Goal: Task Accomplishment & Management: Use online tool/utility

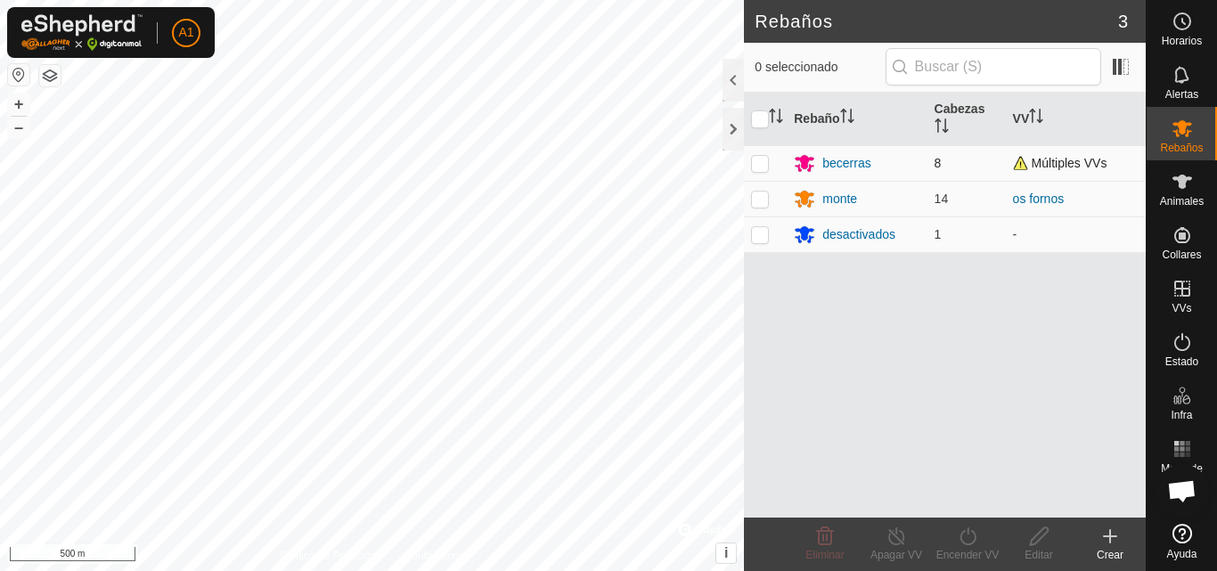
click at [764, 160] on p-checkbox at bounding box center [760, 163] width 18 height 14
checkbox input "true"
click at [893, 539] on icon at bounding box center [897, 536] width 22 height 21
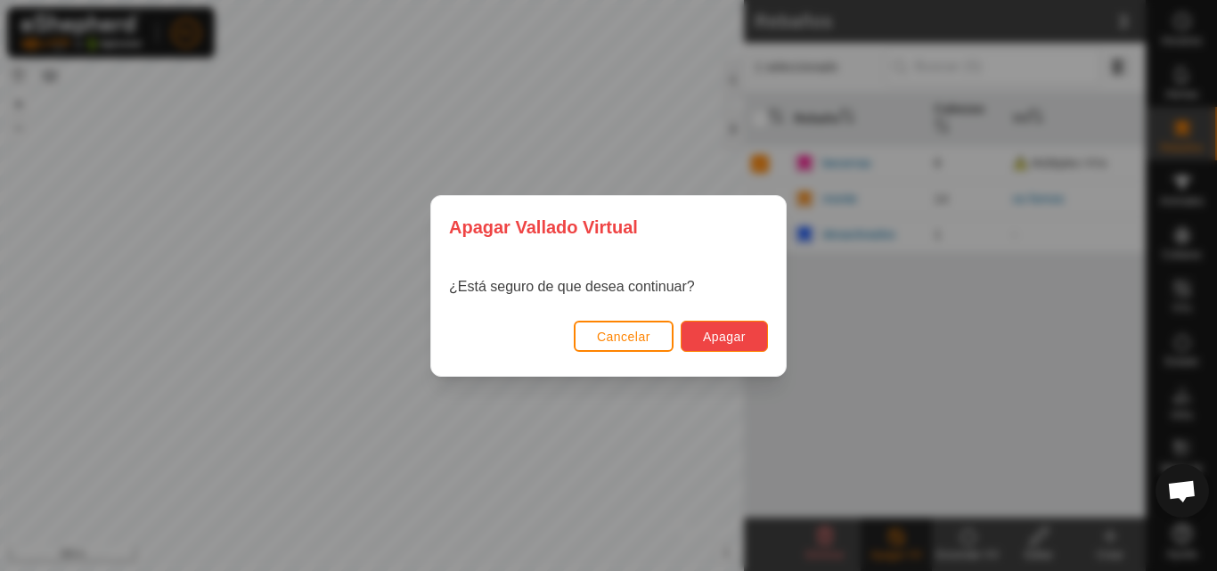
click at [721, 335] on span "Apagar" at bounding box center [724, 337] width 43 height 14
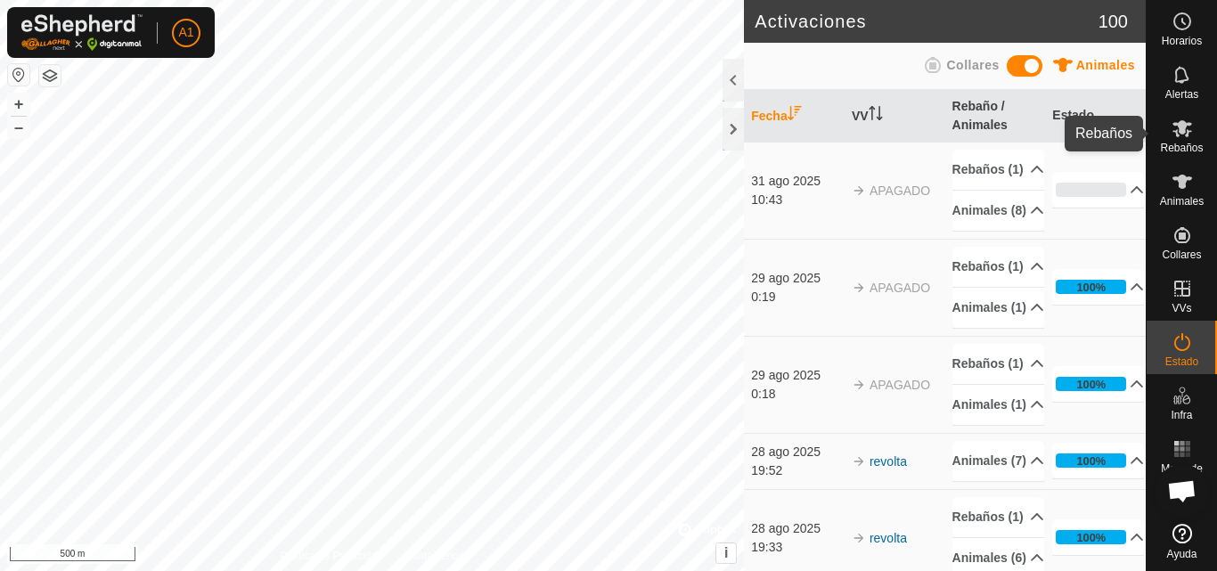
click at [1186, 130] on icon at bounding box center [1182, 128] width 21 height 21
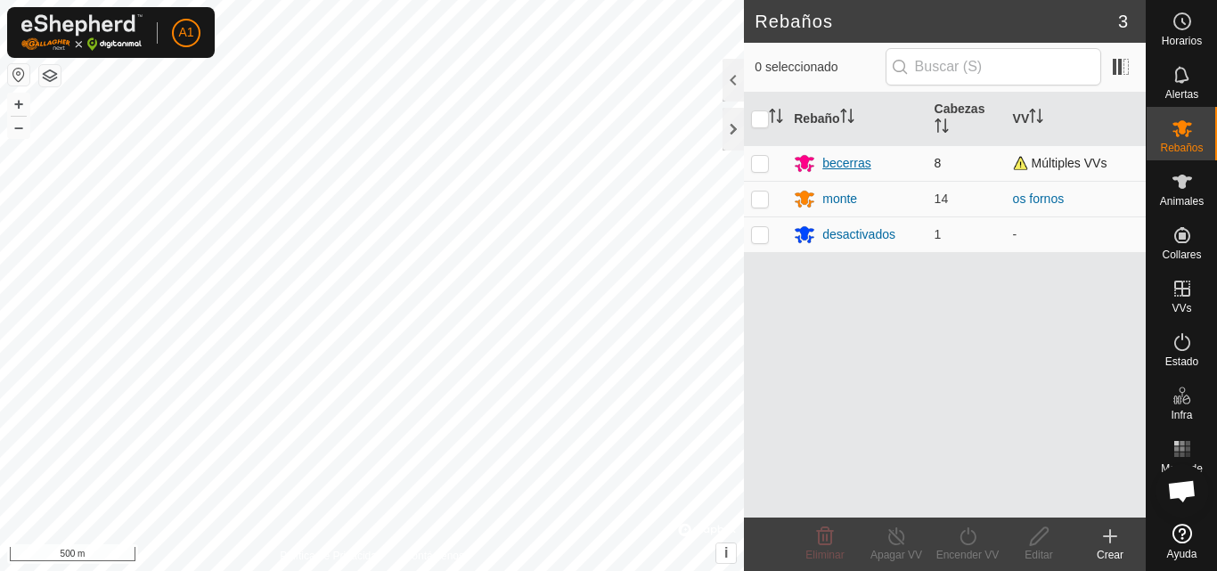
click at [853, 160] on div "becerras" at bounding box center [846, 163] width 48 height 19
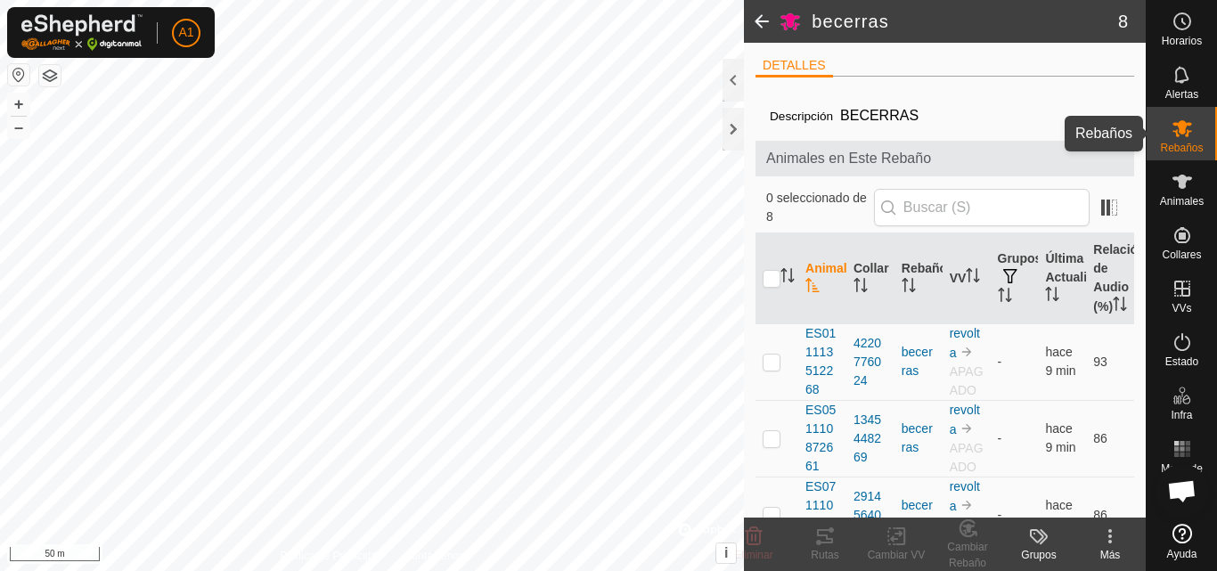
click at [1172, 124] on icon at bounding box center [1182, 128] width 21 height 21
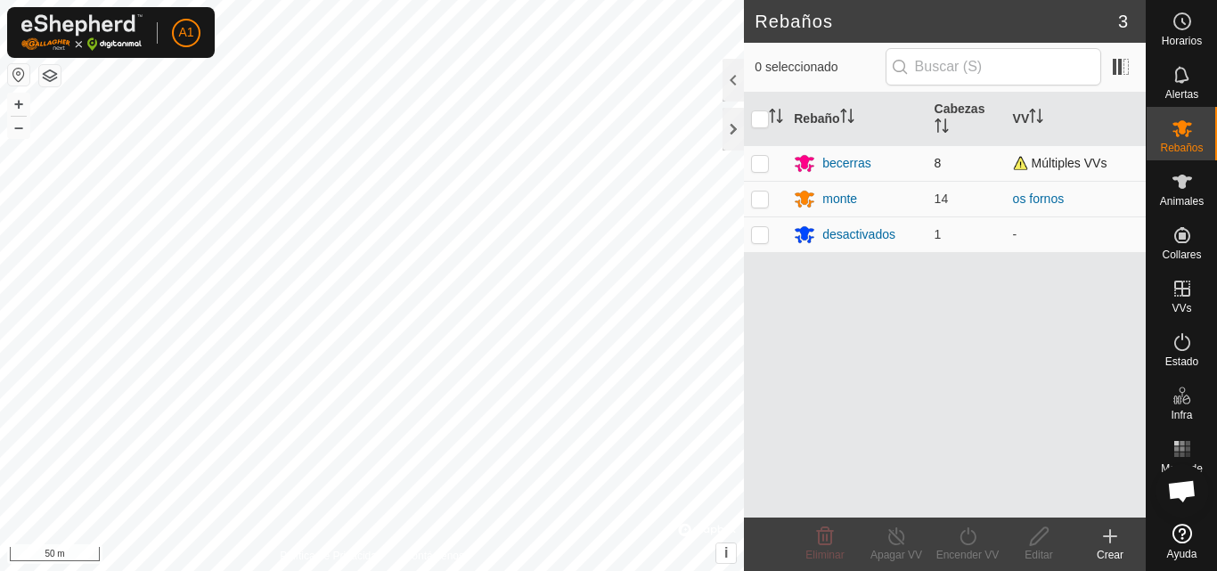
click at [764, 160] on p-checkbox at bounding box center [760, 163] width 18 height 14
checkbox input "true"
click at [838, 160] on div "becerras" at bounding box center [846, 163] width 48 height 19
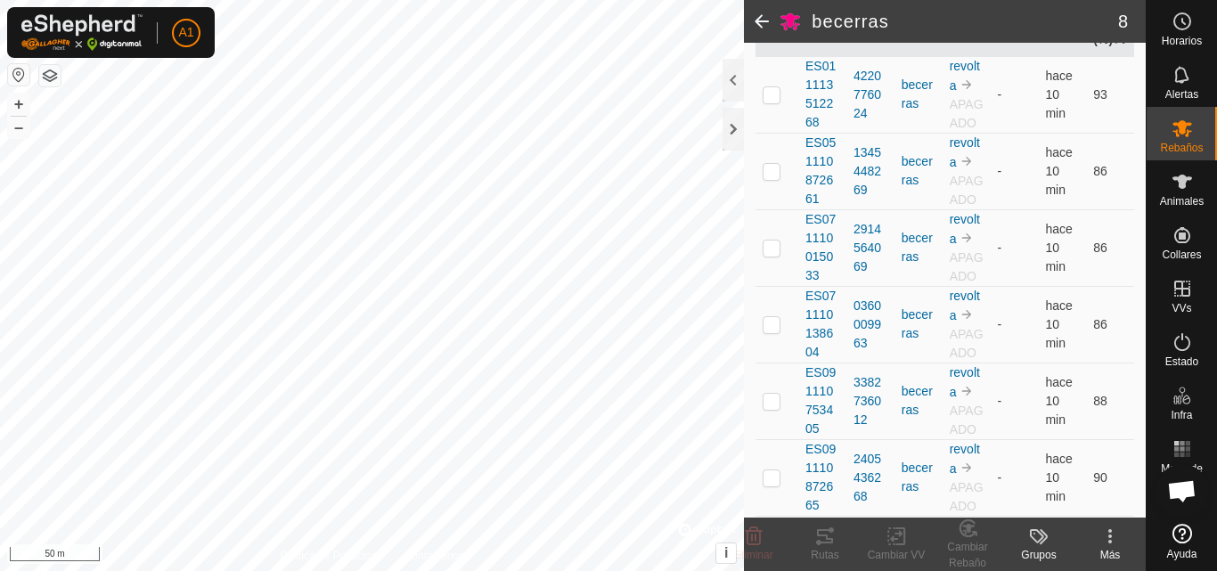
scroll to position [607, 0]
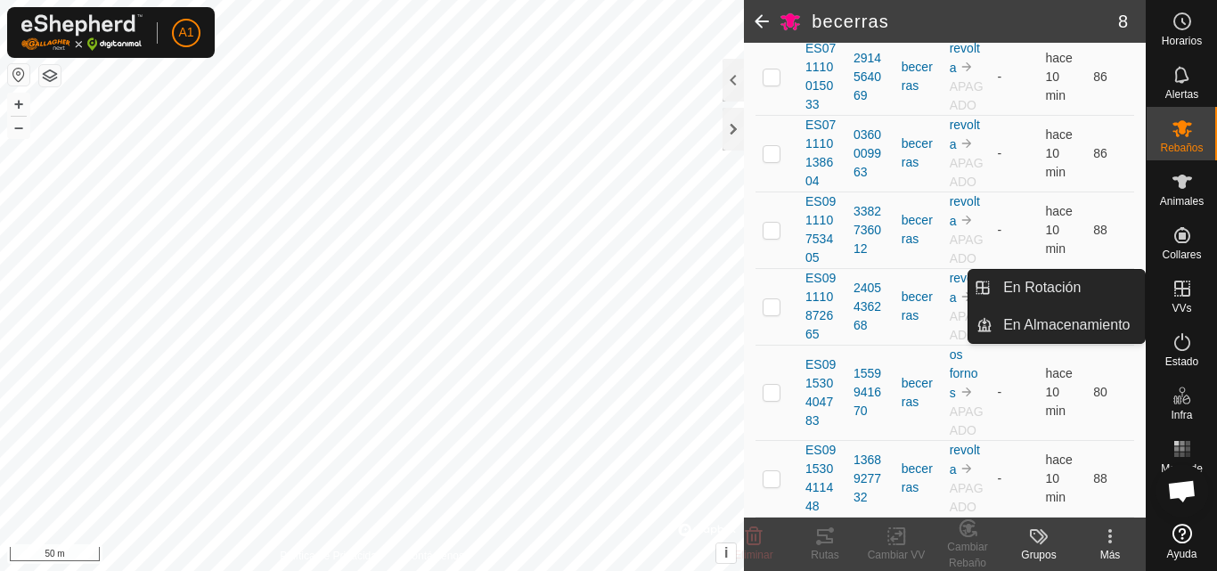
click at [1181, 297] on icon at bounding box center [1182, 288] width 21 height 21
click at [1064, 291] on link "En Rotación" at bounding box center [1069, 288] width 152 height 36
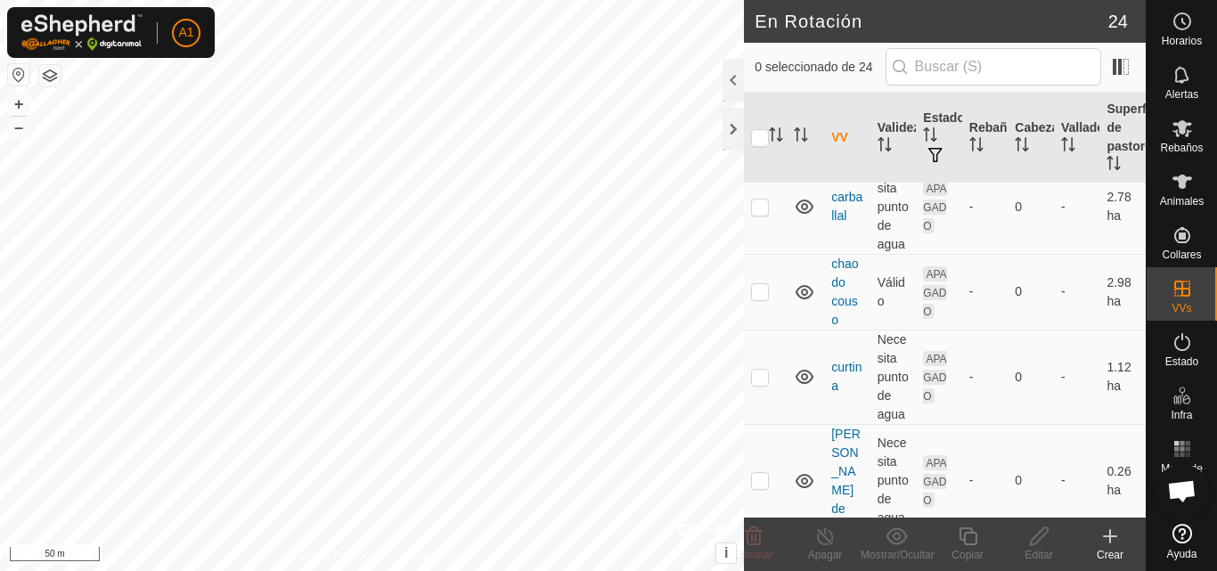
scroll to position [356, 0]
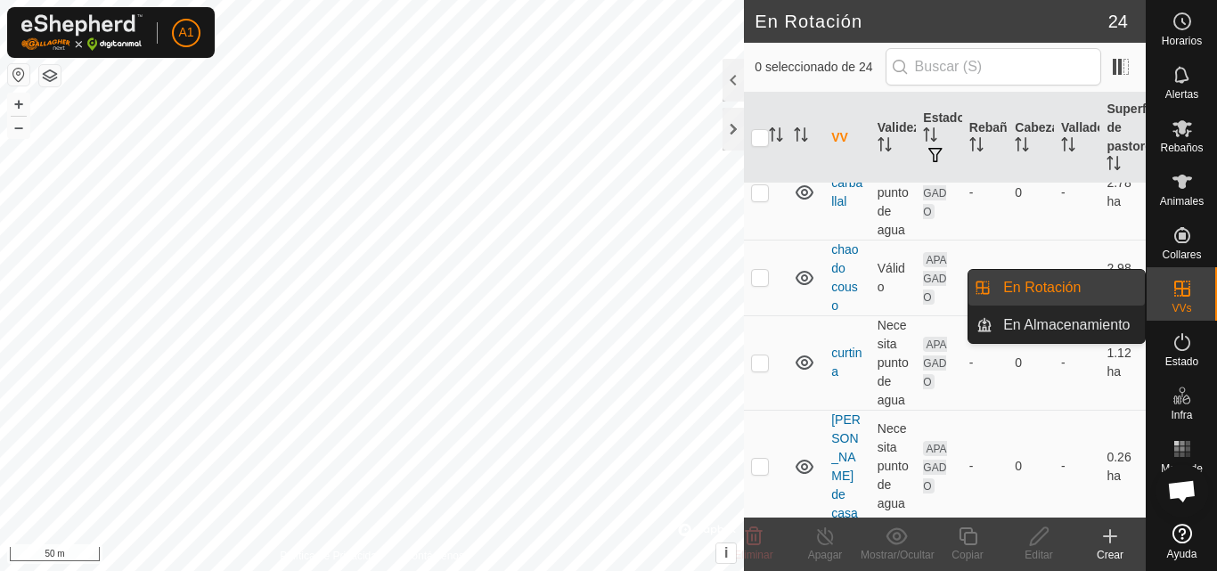
click at [1181, 283] on icon at bounding box center [1182, 288] width 21 height 21
click at [1081, 329] on link "En Almacenamiento" at bounding box center [1069, 325] width 152 height 36
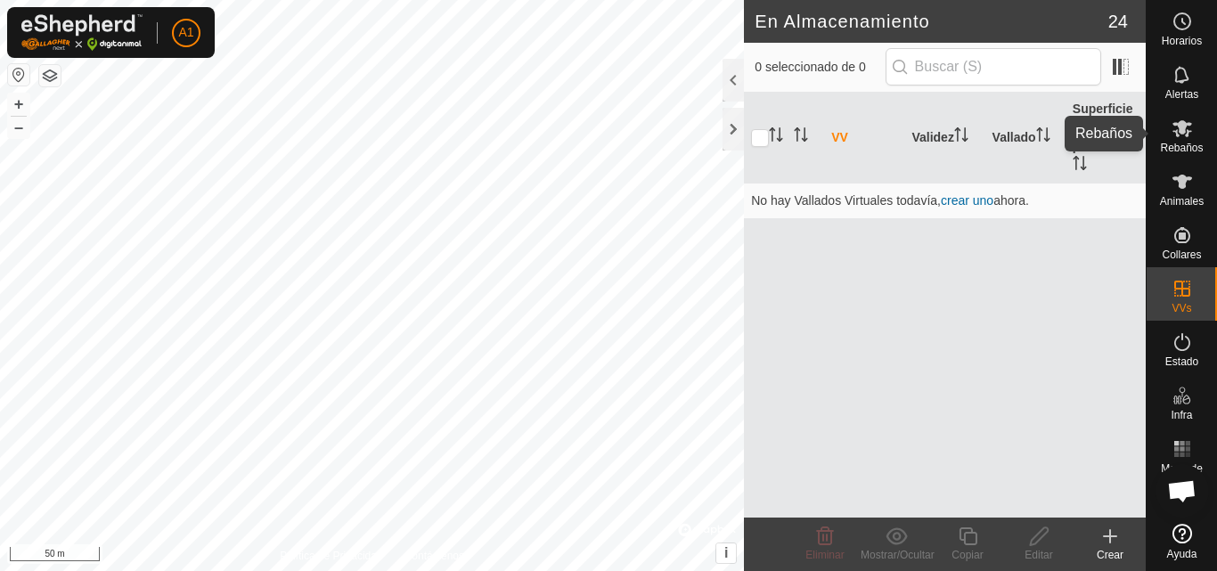
click at [1173, 131] on icon at bounding box center [1183, 128] width 20 height 17
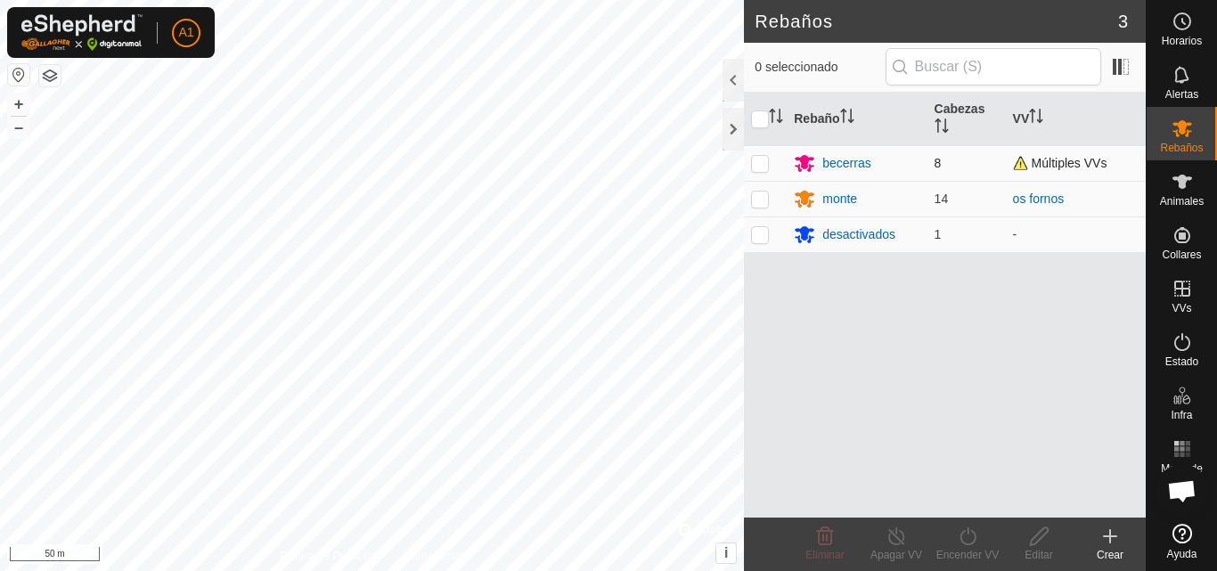
click at [755, 163] on p-checkbox at bounding box center [760, 163] width 18 height 14
checkbox input "true"
click at [963, 542] on icon at bounding box center [968, 536] width 16 height 18
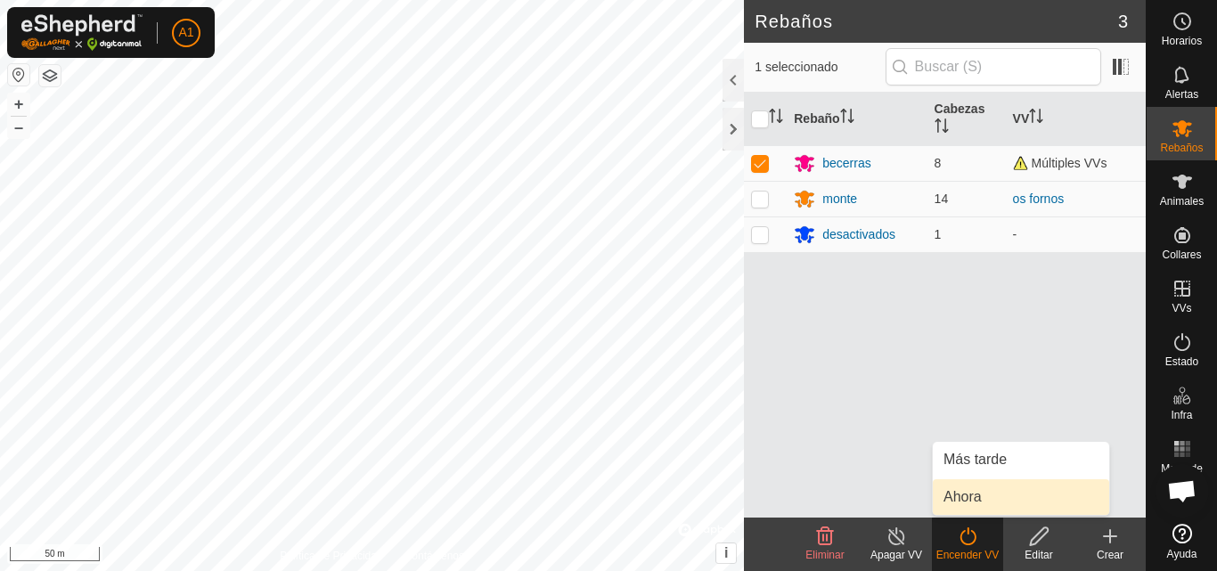
click at [981, 489] on link "Ahora" at bounding box center [1021, 497] width 176 height 36
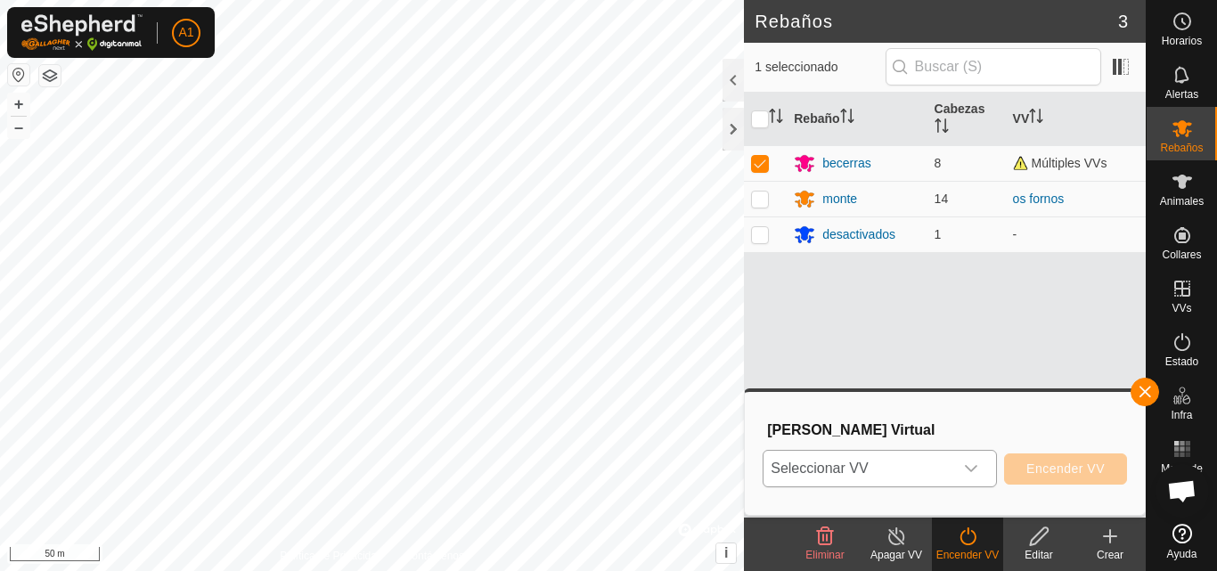
click at [971, 466] on icon "dropdown trigger" at bounding box center [971, 469] width 14 height 14
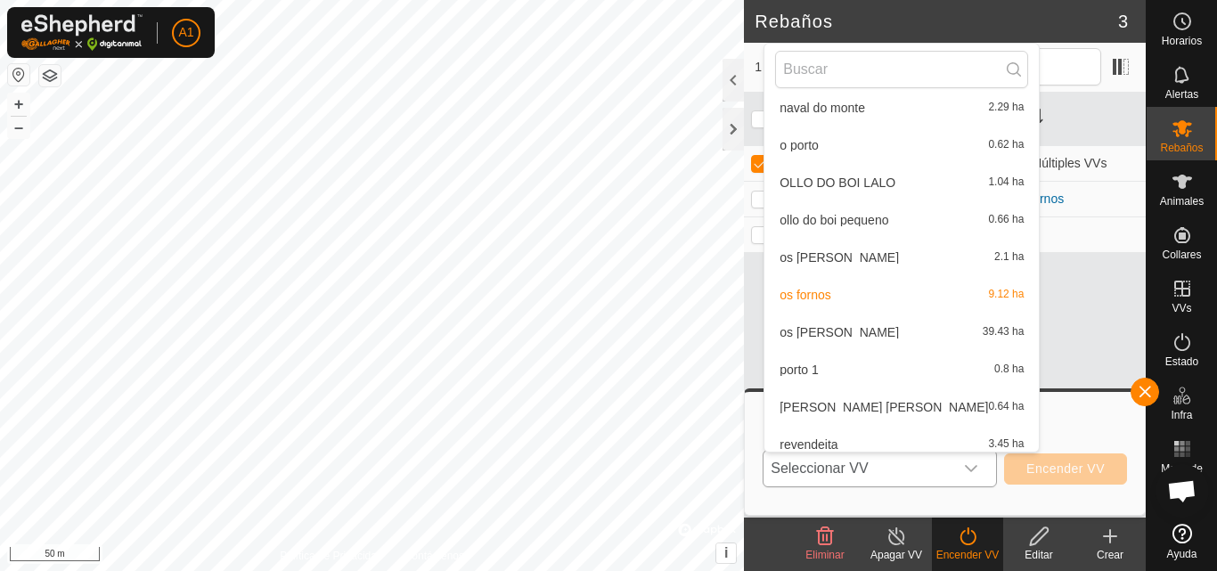
scroll to position [581, 0]
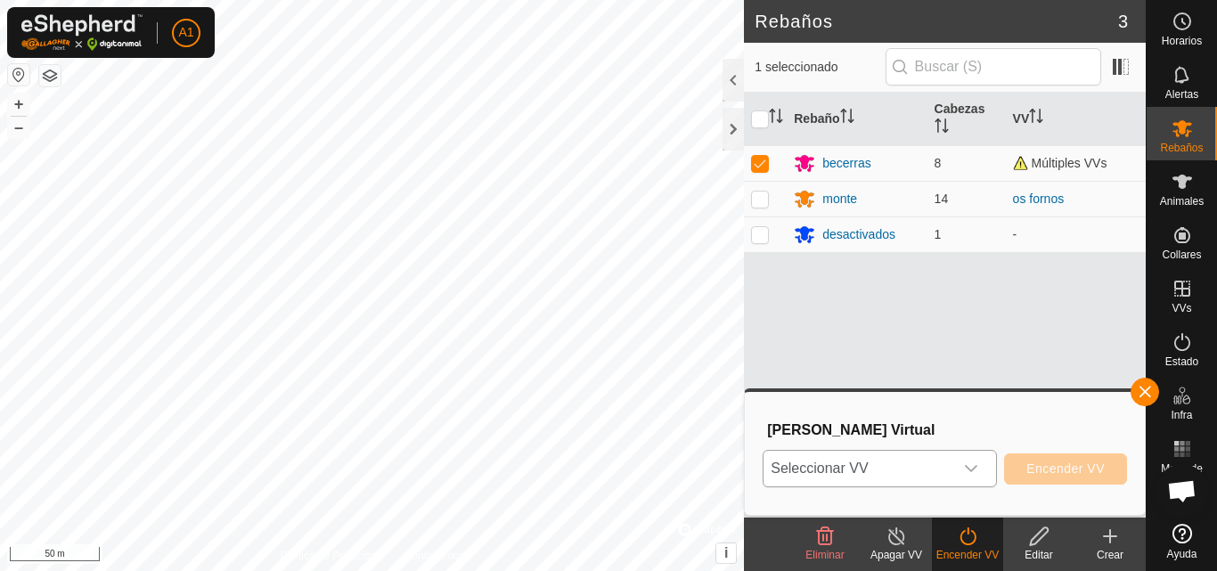
click at [890, 539] on icon at bounding box center [897, 536] width 22 height 21
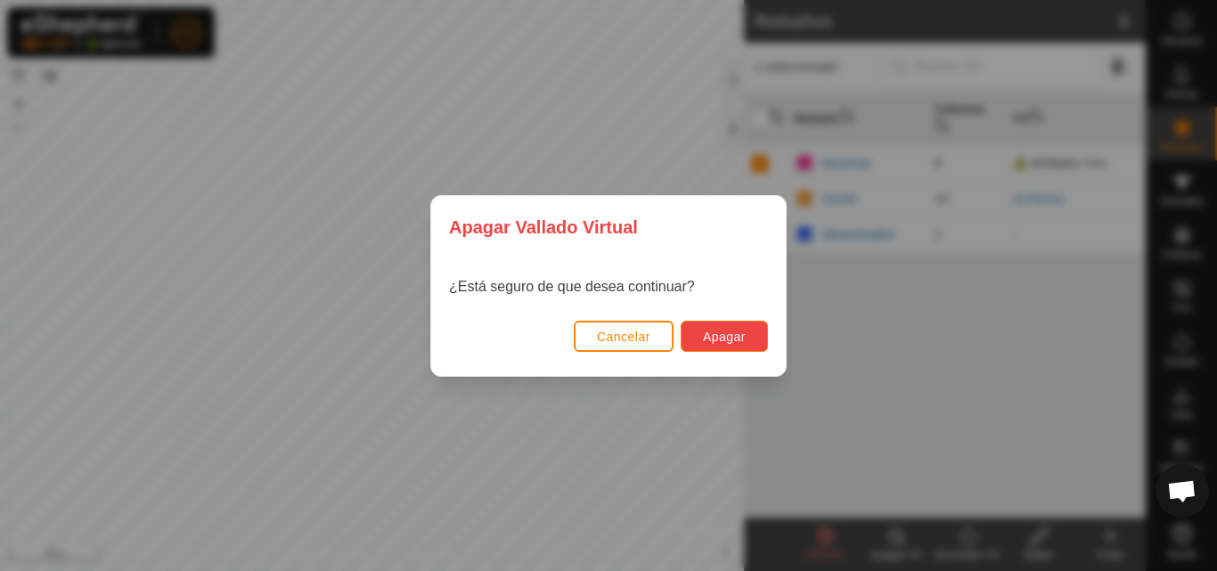
click at [707, 330] on span "Apagar" at bounding box center [724, 337] width 43 height 14
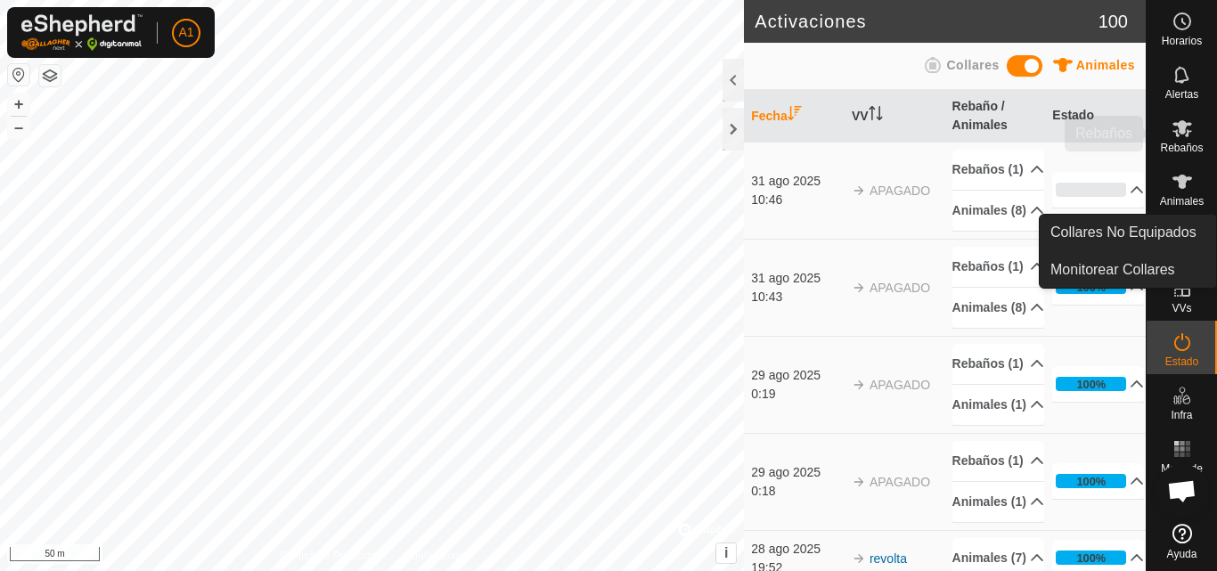
click at [1174, 135] on icon at bounding box center [1182, 128] width 21 height 21
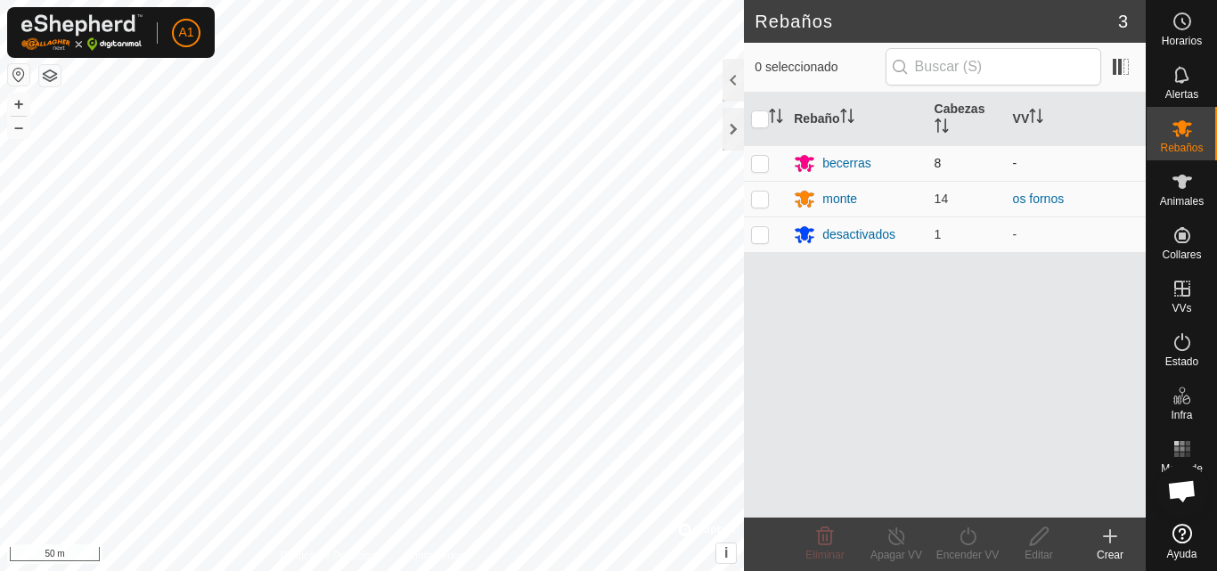
click at [758, 162] on p-checkbox at bounding box center [760, 163] width 18 height 14
checkbox input "true"
click at [967, 540] on icon at bounding box center [968, 536] width 22 height 21
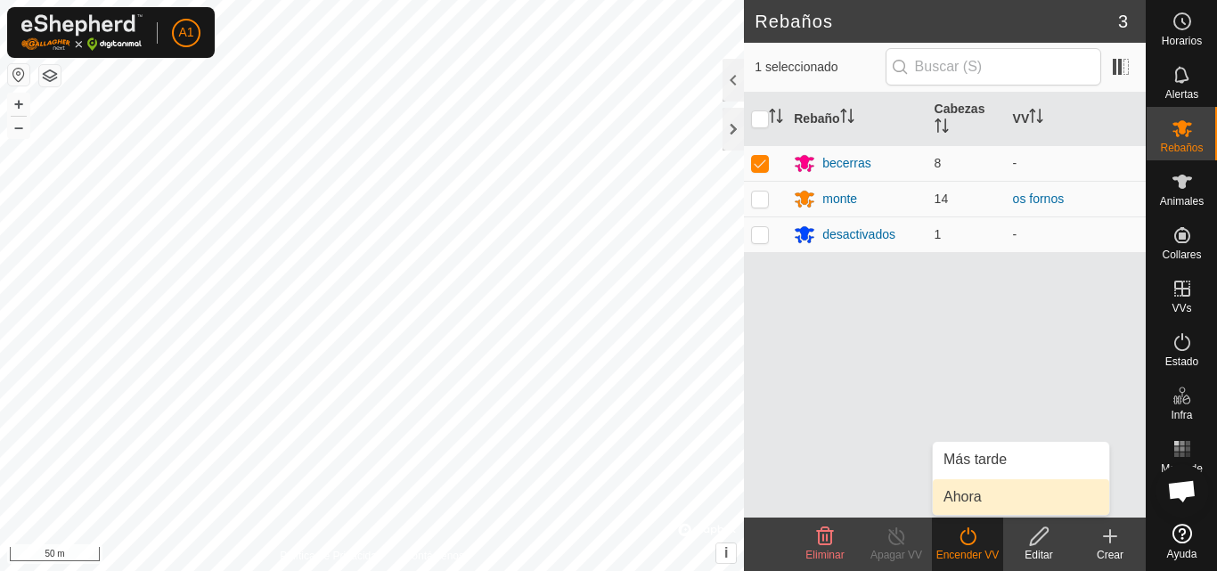
click at [969, 487] on link "Ahora" at bounding box center [1021, 497] width 176 height 36
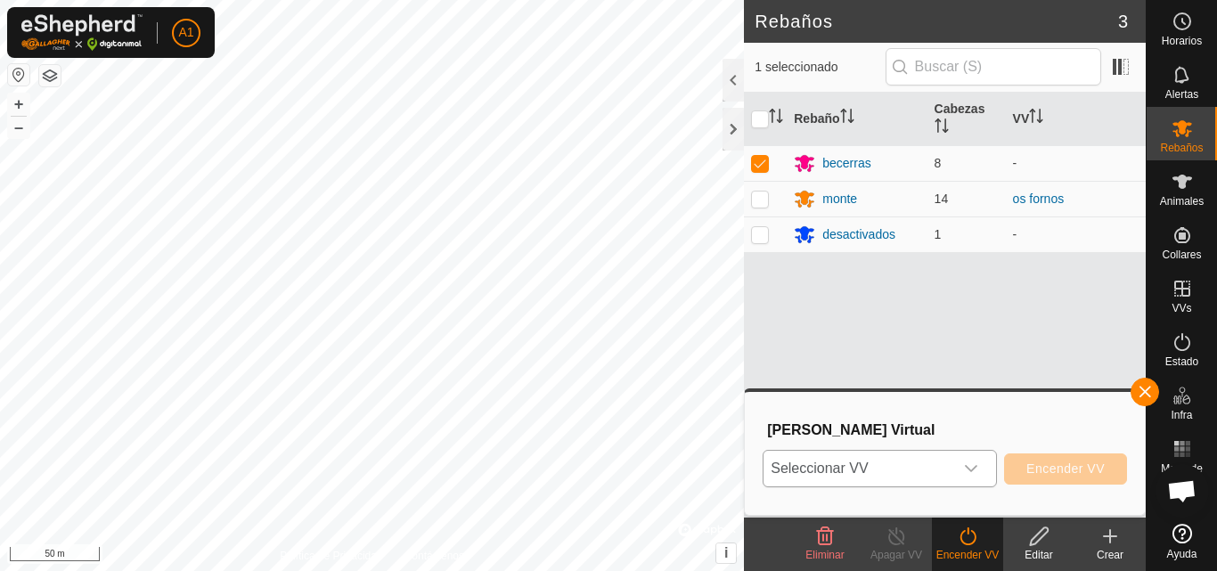
click at [974, 467] on icon "dropdown trigger" at bounding box center [971, 469] width 14 height 14
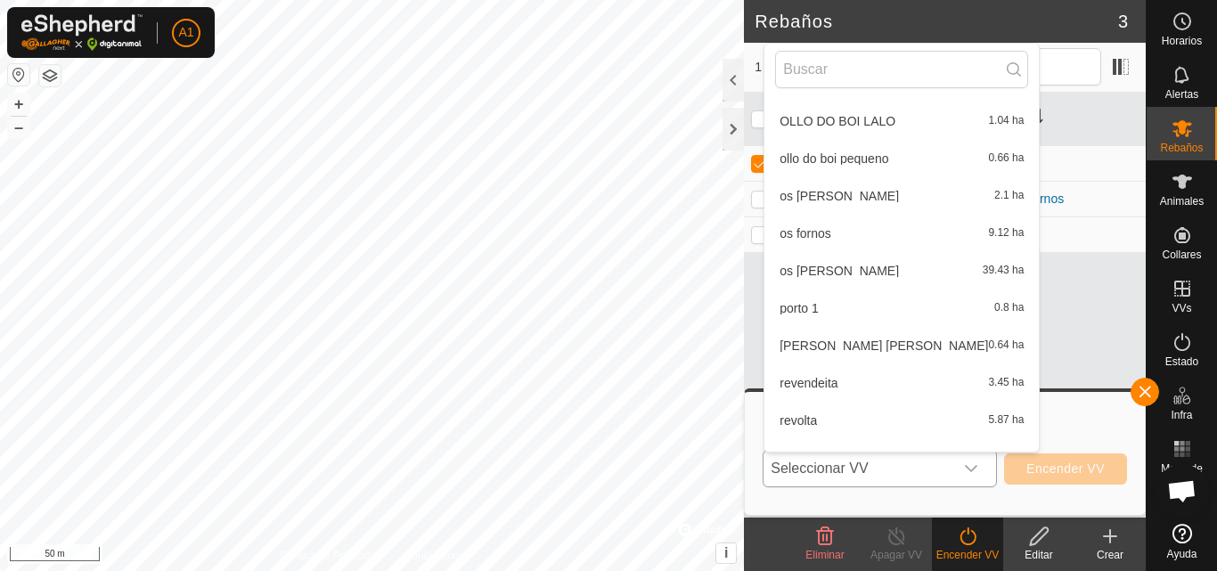
scroll to position [581, 0]
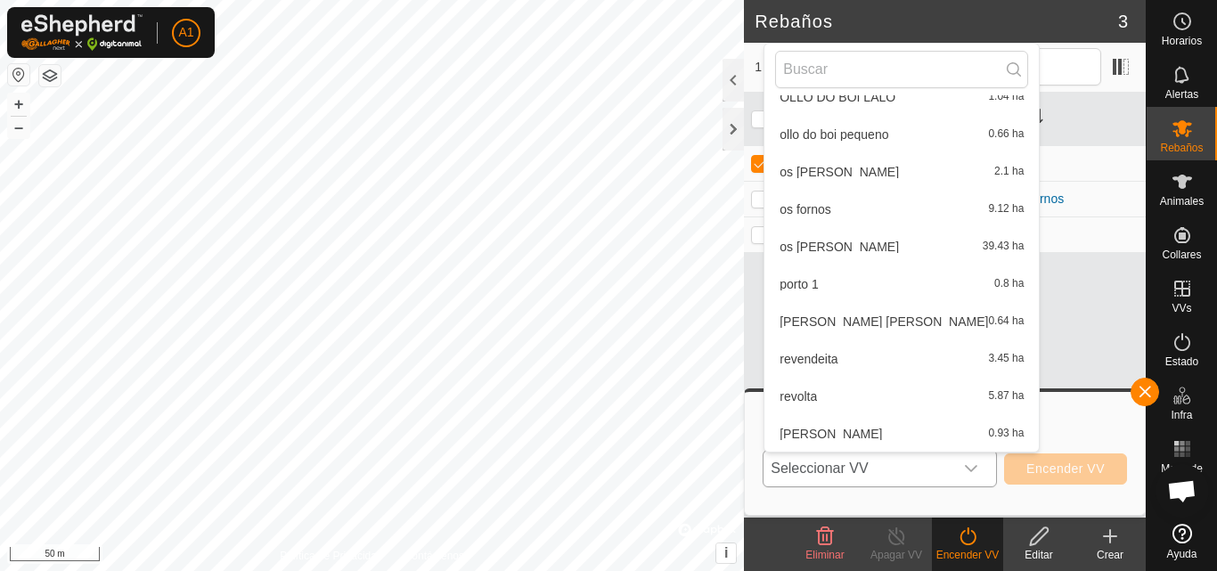
click at [879, 380] on li "revolta 5.87 ha" at bounding box center [902, 397] width 274 height 36
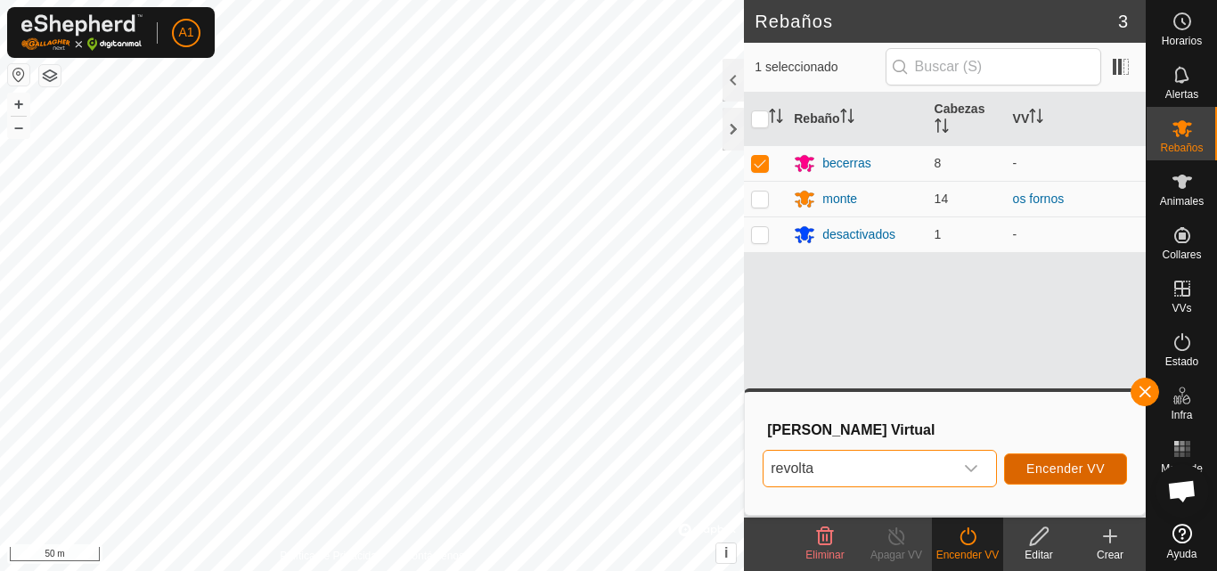
click at [1048, 461] on button "Encender VV" at bounding box center [1065, 469] width 123 height 31
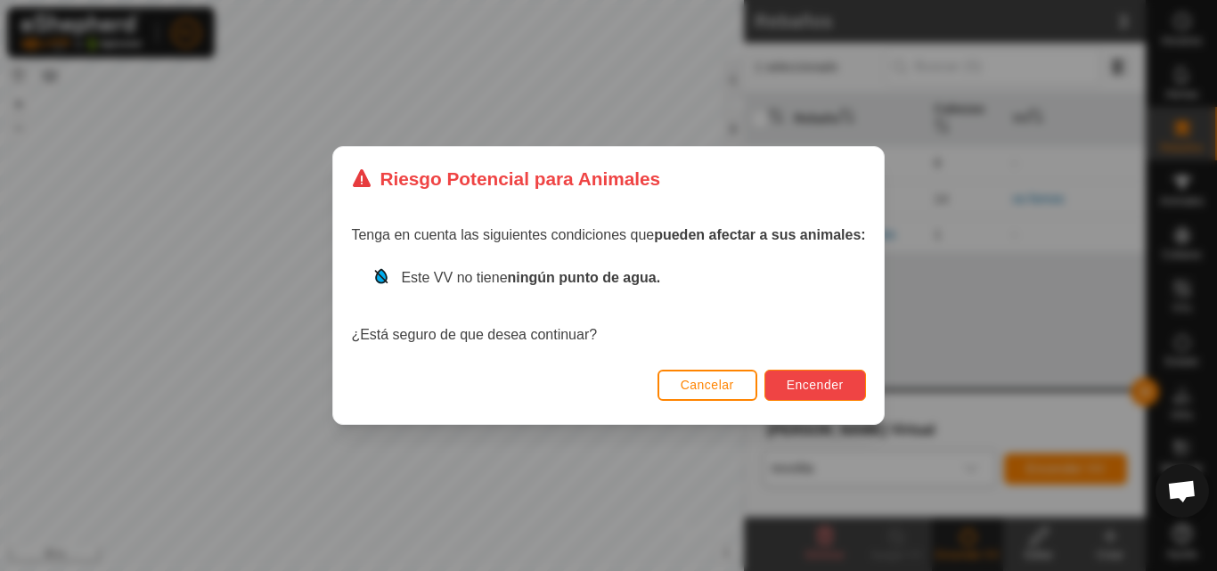
click at [811, 388] on span "Encender" at bounding box center [815, 385] width 57 height 14
